Goal: Task Accomplishment & Management: Use online tool/utility

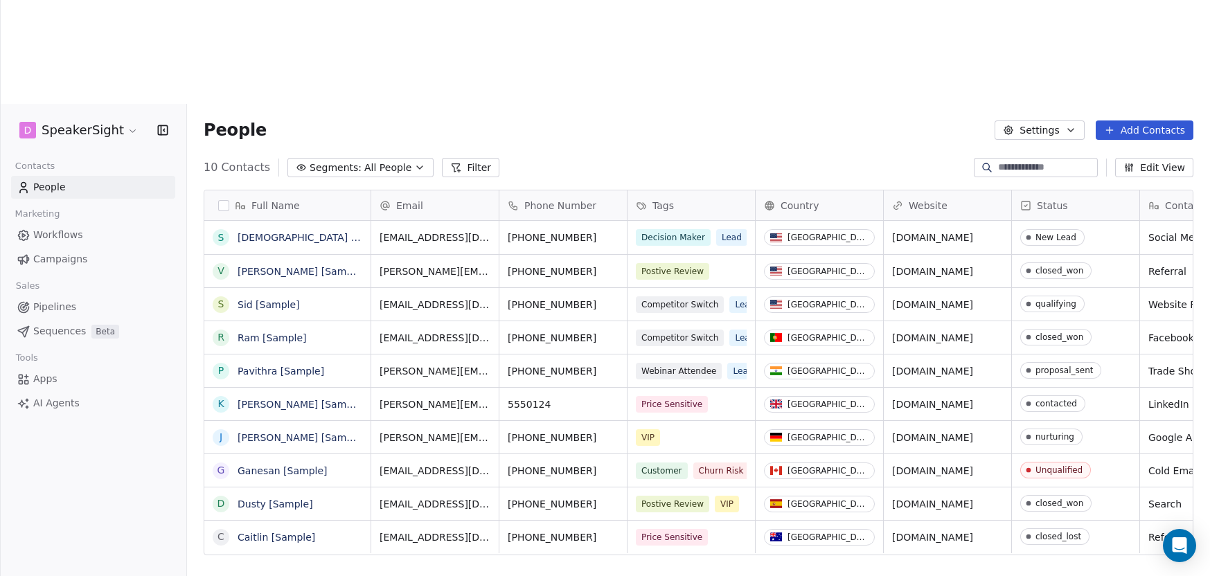
scroll to position [507, 1023]
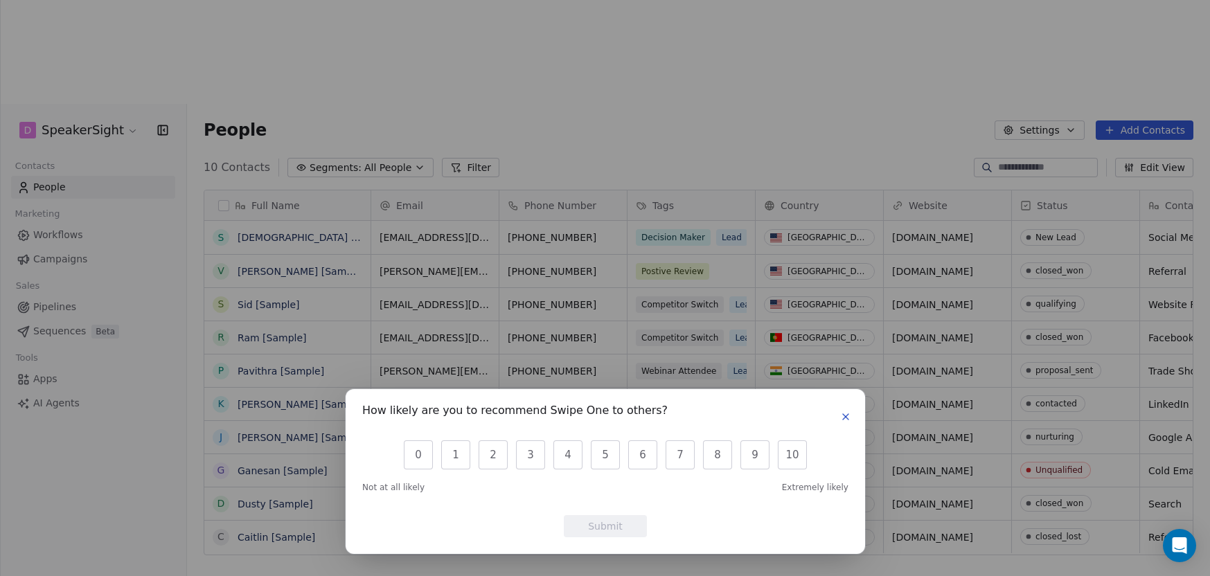
click at [848, 414] on icon "button" at bounding box center [846, 417] width 6 height 6
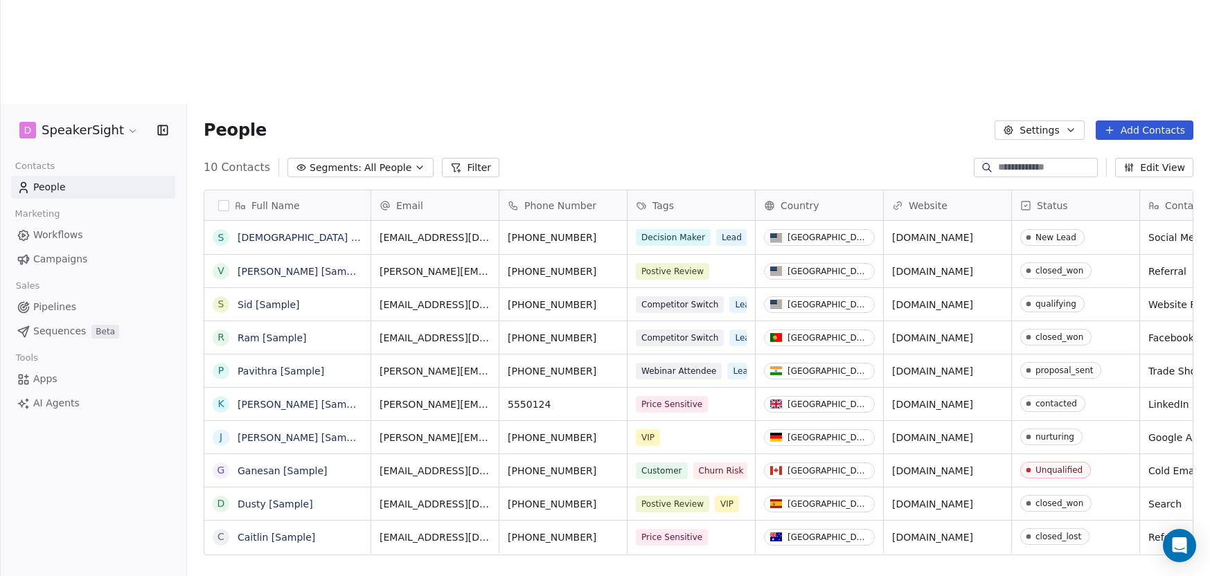
click at [46, 252] on span "Campaigns" at bounding box center [60, 259] width 54 height 15
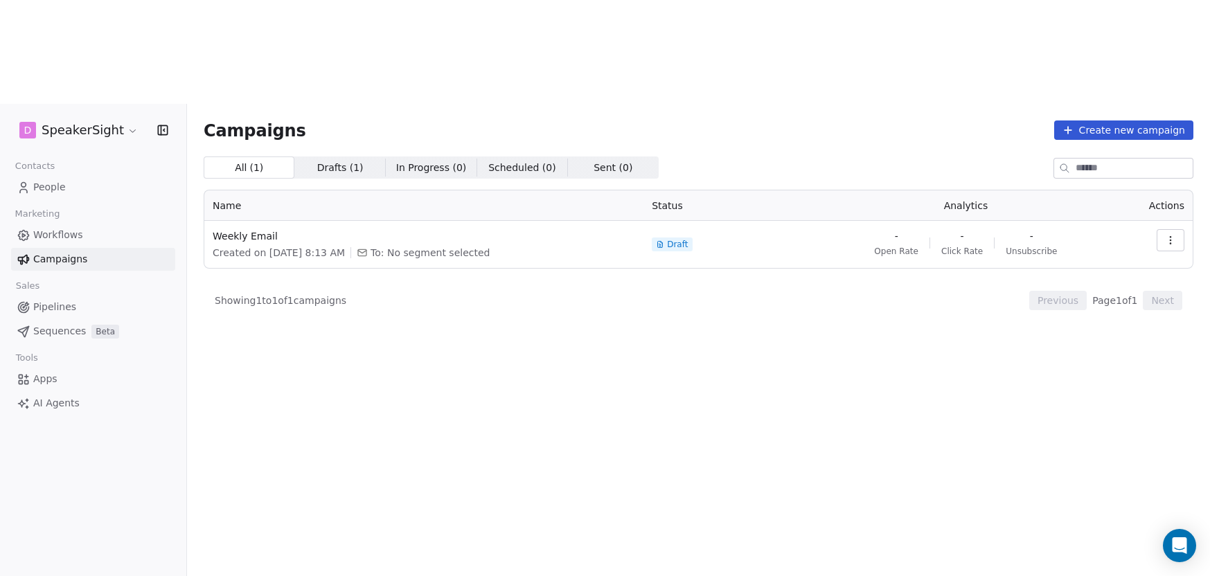
click at [1088, 121] on button "Create new campaign" at bounding box center [1123, 130] width 139 height 19
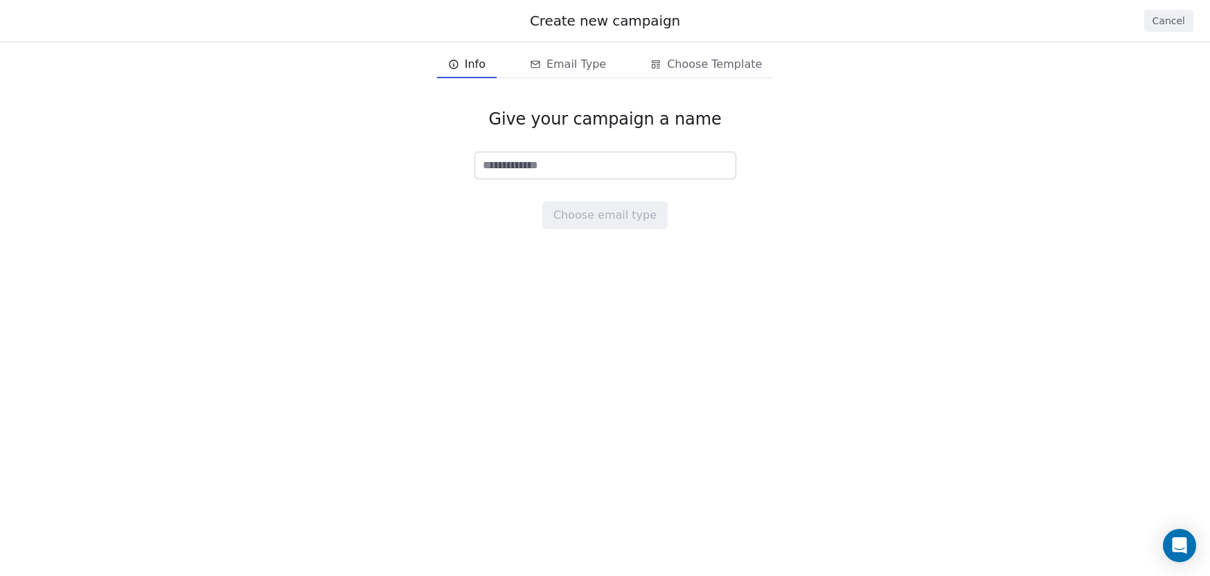
click at [1179, 18] on button "Cancel" at bounding box center [1168, 21] width 49 height 22
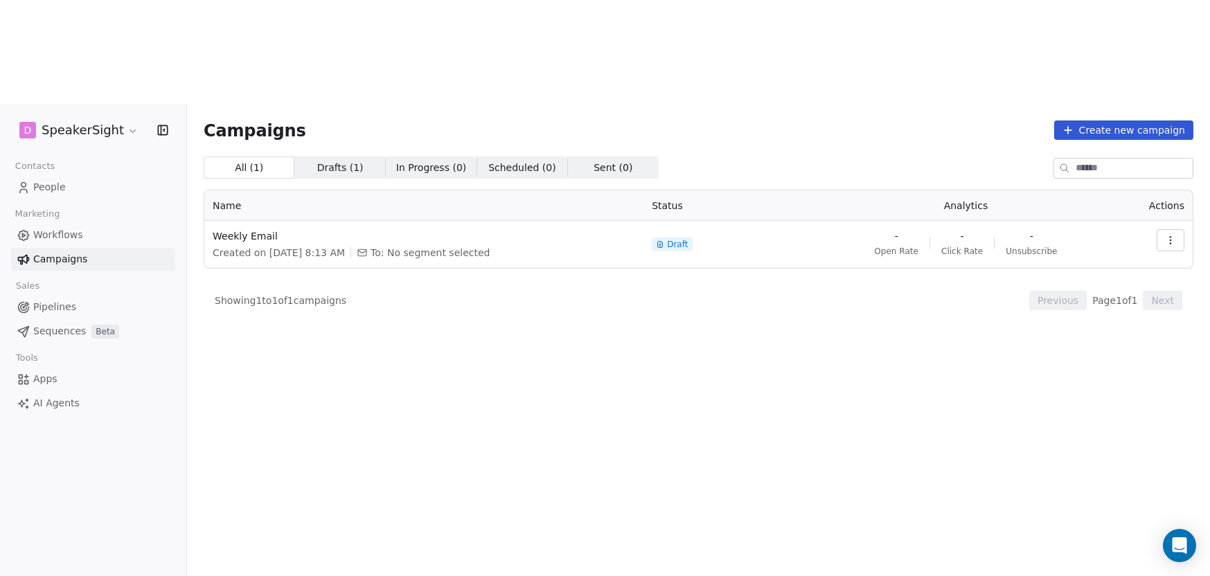
click at [38, 300] on span "Pipelines" at bounding box center [54, 307] width 43 height 15
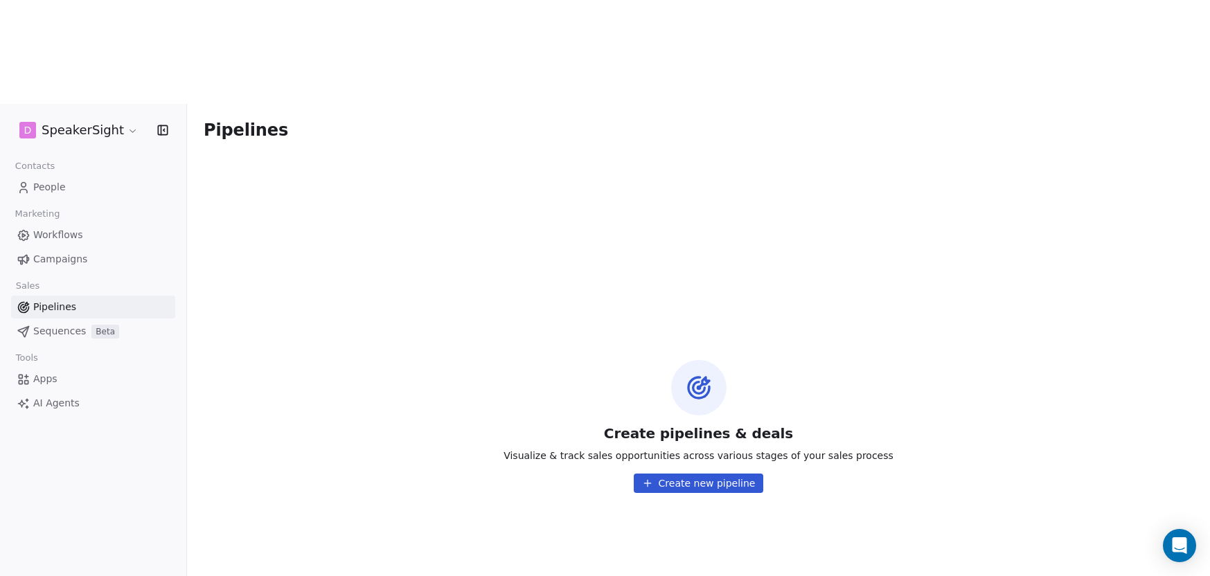
click at [673, 474] on button "Create new pipeline" at bounding box center [699, 483] width 130 height 19
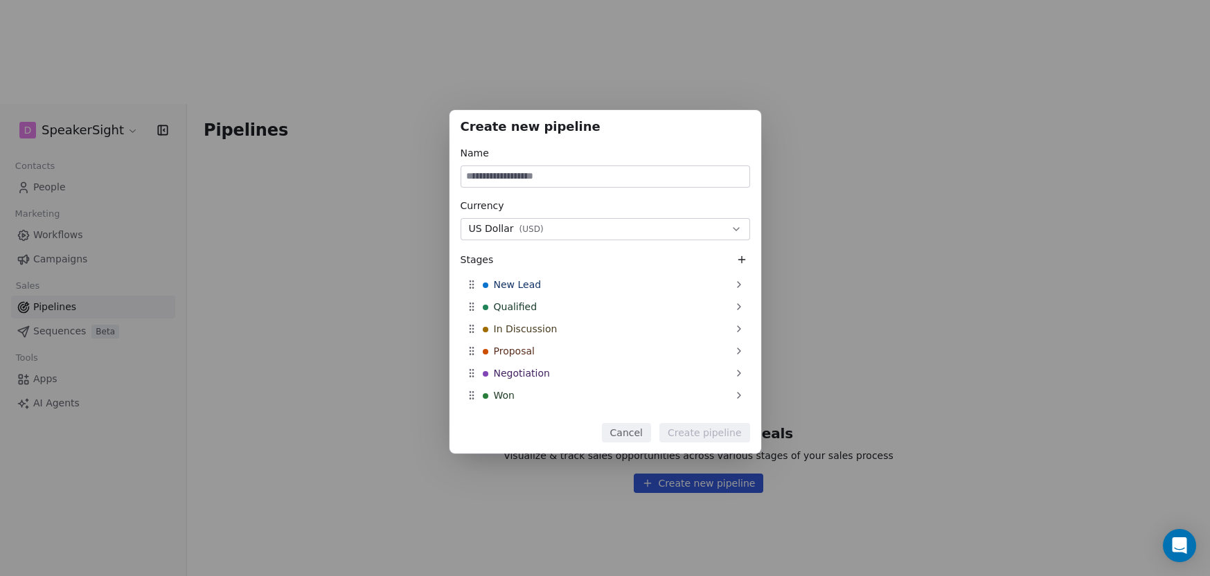
drag, startPoint x: 639, startPoint y: 427, endPoint x: 650, endPoint y: 414, distance: 17.2
click at [639, 427] on button "Cancel" at bounding box center [626, 432] width 49 height 19
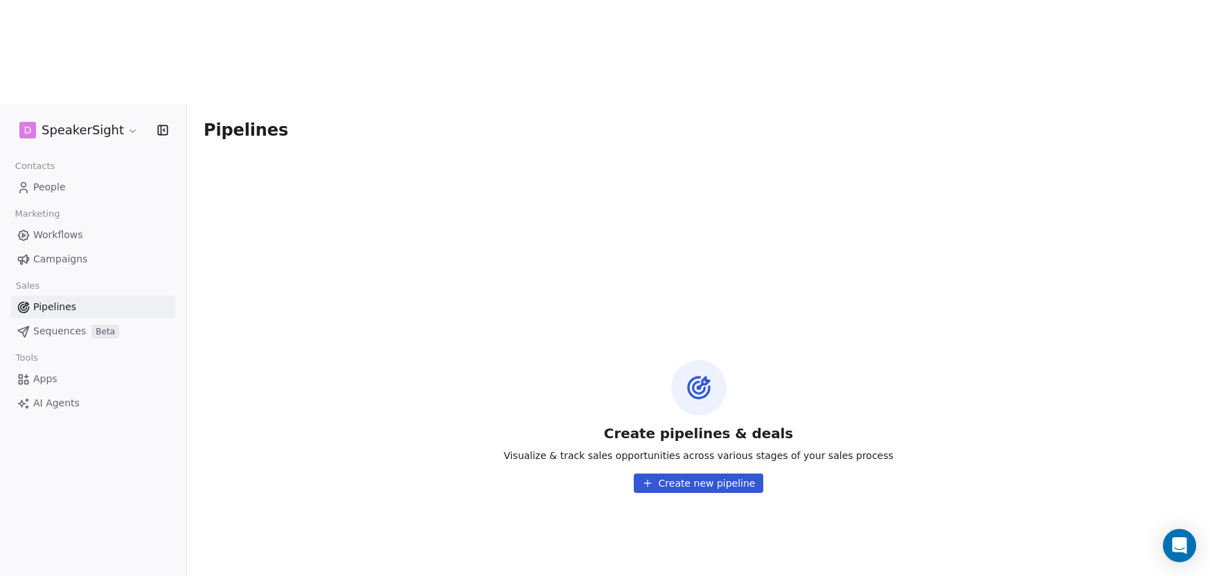
click at [60, 324] on span "Sequences" at bounding box center [59, 331] width 53 height 15
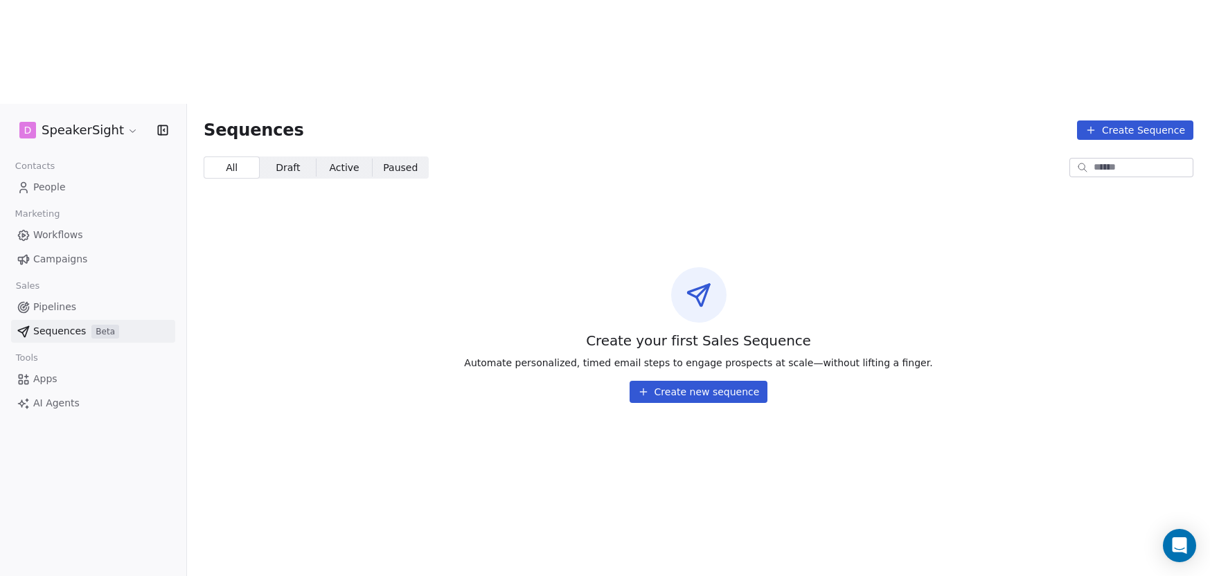
click at [702, 381] on button "Create new sequence" at bounding box center [699, 392] width 139 height 22
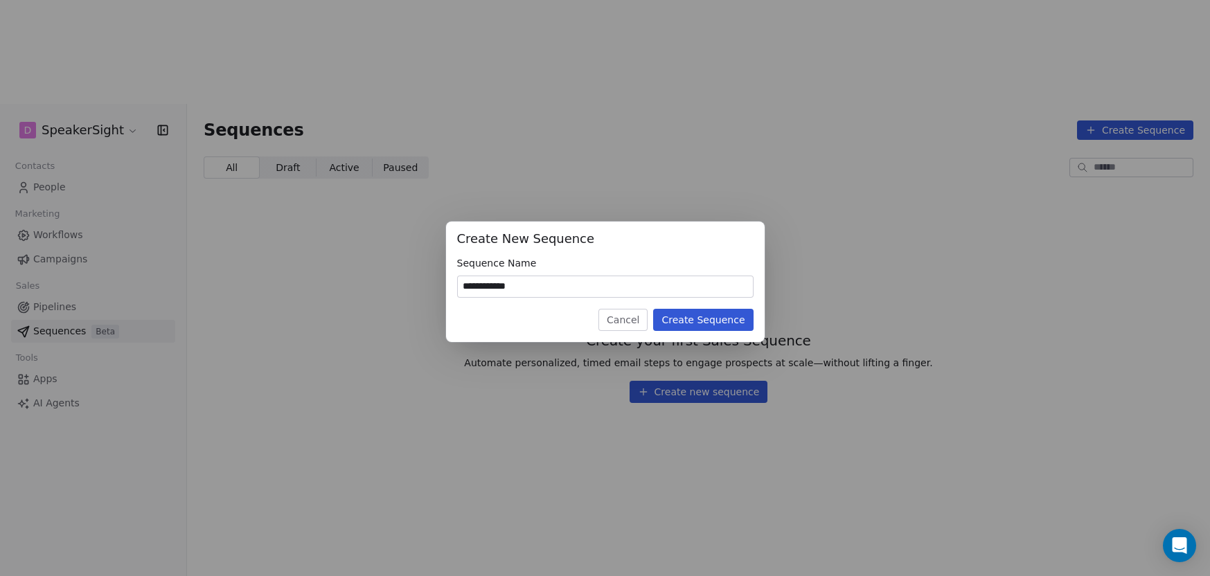
type input "**********"
click at [692, 317] on button "Create Sequence" at bounding box center [703, 320] width 100 height 22
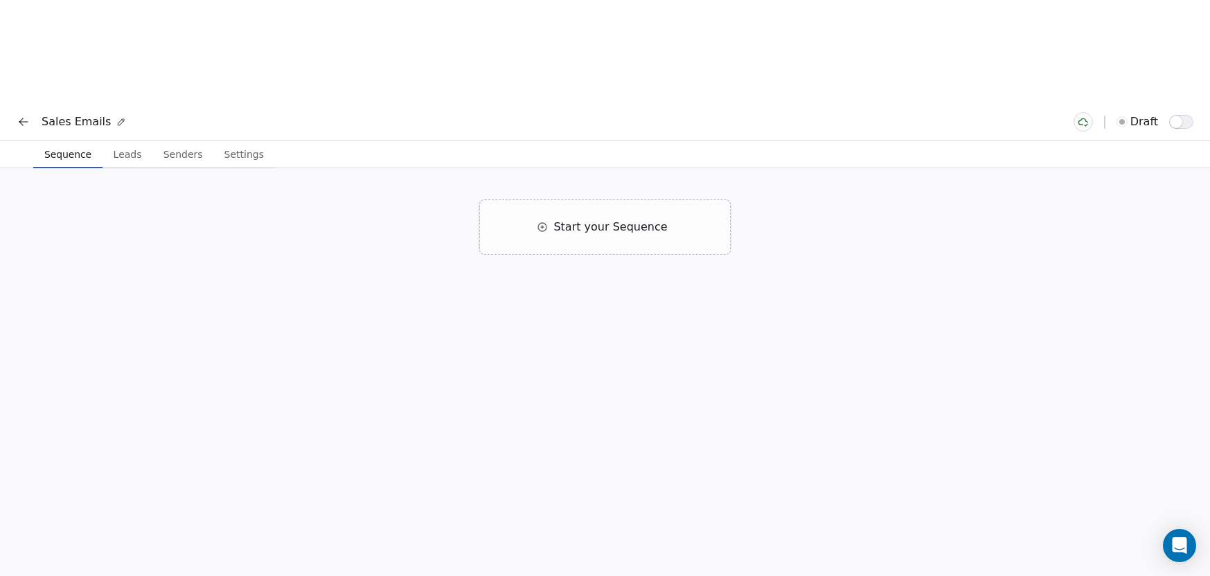
click at [674, 199] on div "Start your Sequence" at bounding box center [604, 226] width 251 height 55
click at [536, 297] on button "Right away" at bounding box center [504, 306] width 90 height 19
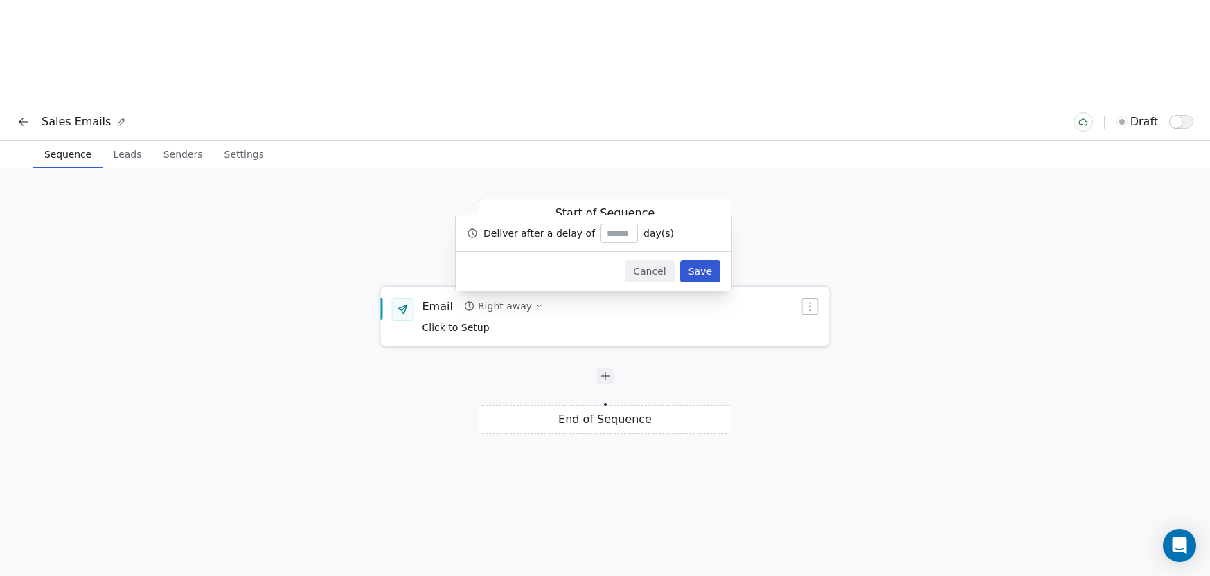
click at [655, 299] on div "Email Right away Click to Setup" at bounding box center [611, 317] width 377 height 36
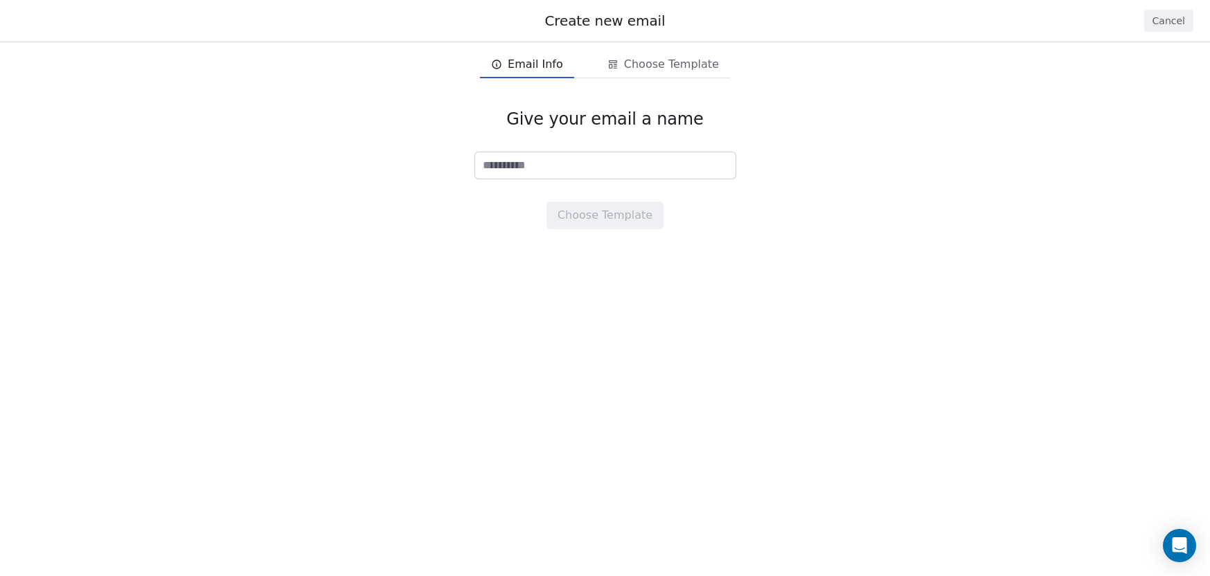
click at [560, 168] on input at bounding box center [605, 165] width 260 height 26
type input "*******"
click at [580, 208] on button "Choose Template" at bounding box center [605, 216] width 117 height 28
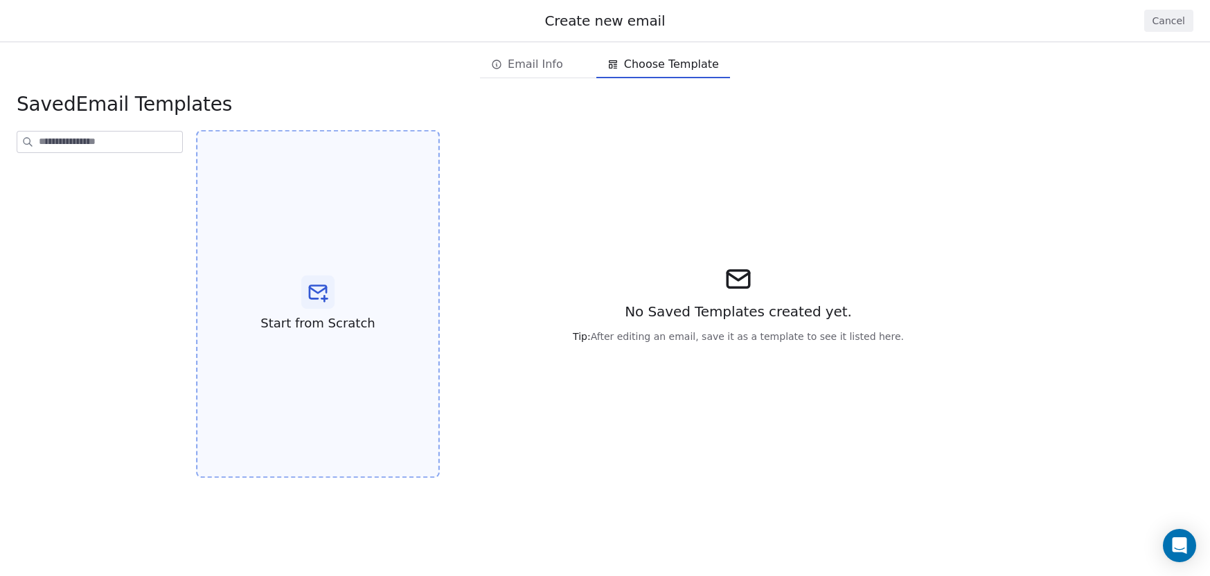
click at [272, 229] on div "Start from Scratch" at bounding box center [318, 304] width 244 height 348
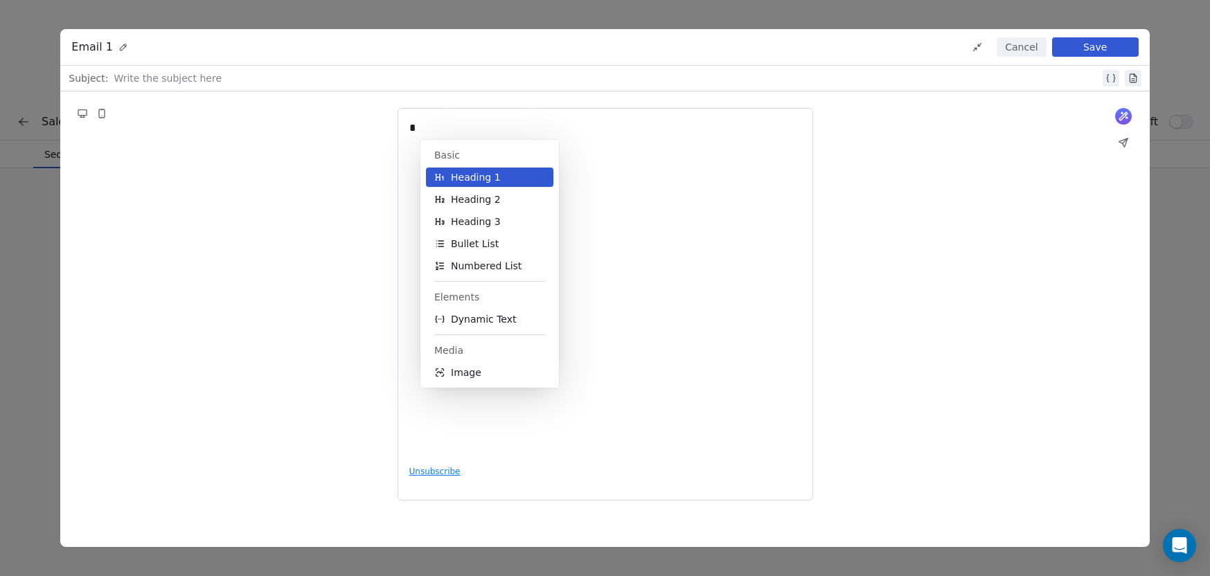
click at [495, 176] on span "Heading 1" at bounding box center [476, 177] width 50 height 14
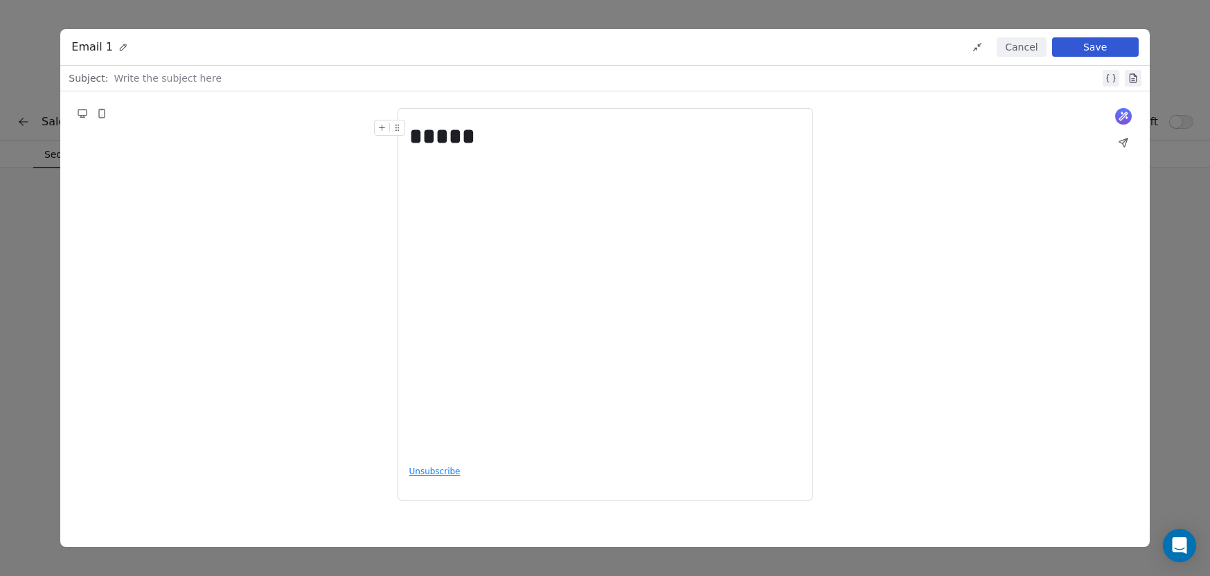
click at [1034, 53] on button "Cancel" at bounding box center [1021, 46] width 49 height 19
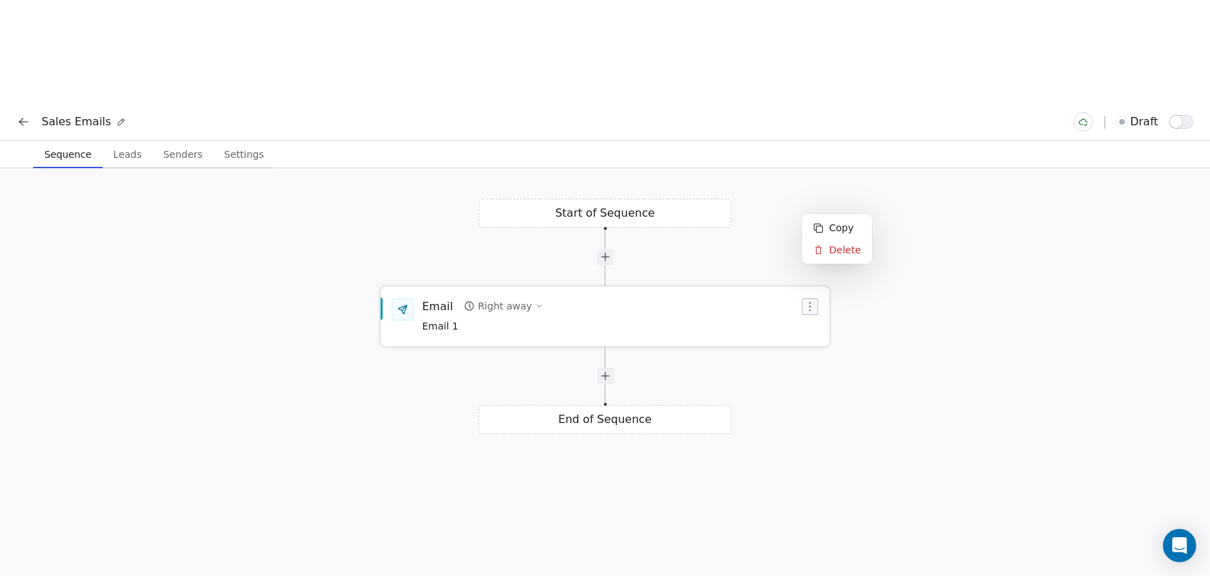
click at [814, 301] on icon "button" at bounding box center [810, 306] width 11 height 11
click at [846, 185] on html "Sales Emails draft Sequence Sequence Leads Leads Senders Senders Settings Setti…" at bounding box center [605, 340] width 1210 height 680
click at [130, 145] on span "Leads" at bounding box center [127, 154] width 39 height 19
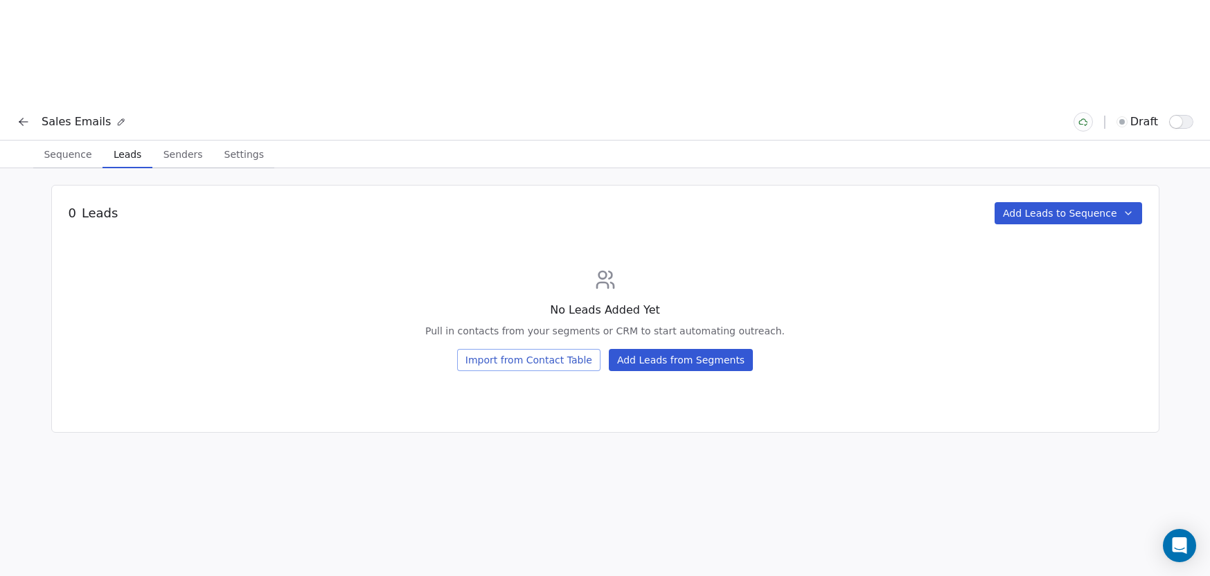
click at [191, 145] on span "Senders" at bounding box center [183, 154] width 51 height 19
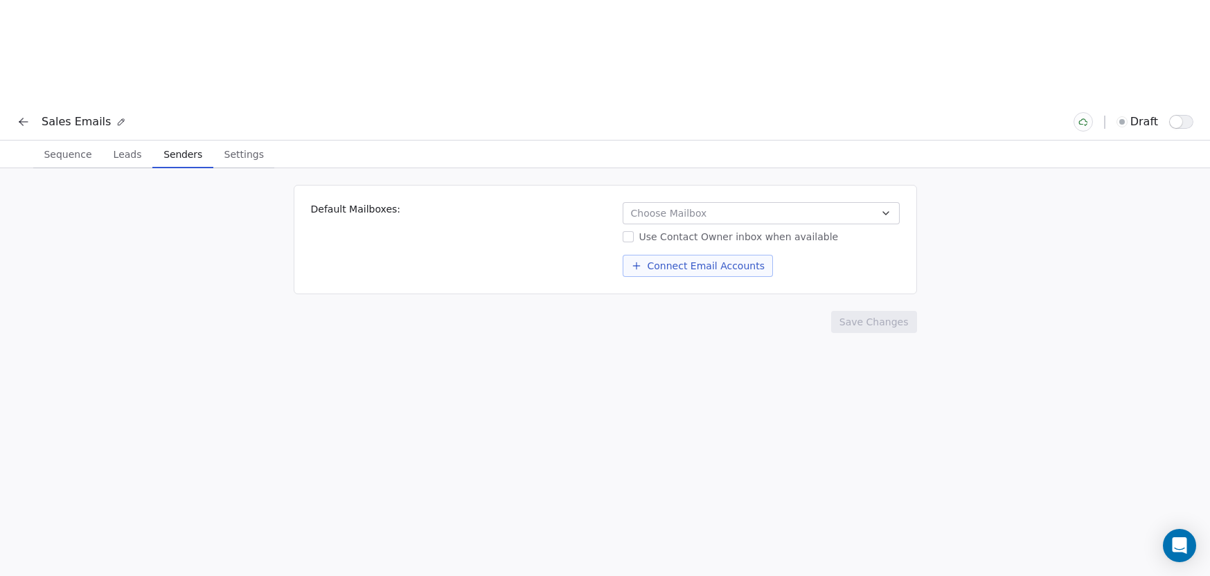
click at [671, 206] on span "Choose Mailbox" at bounding box center [669, 213] width 76 height 14
click at [492, 112] on html "Sales Emails draft Sequence Sequence Leads Leads Senders Senders Settings Setti…" at bounding box center [605, 340] width 1210 height 680
